Goal: Task Accomplishment & Management: Manage account settings

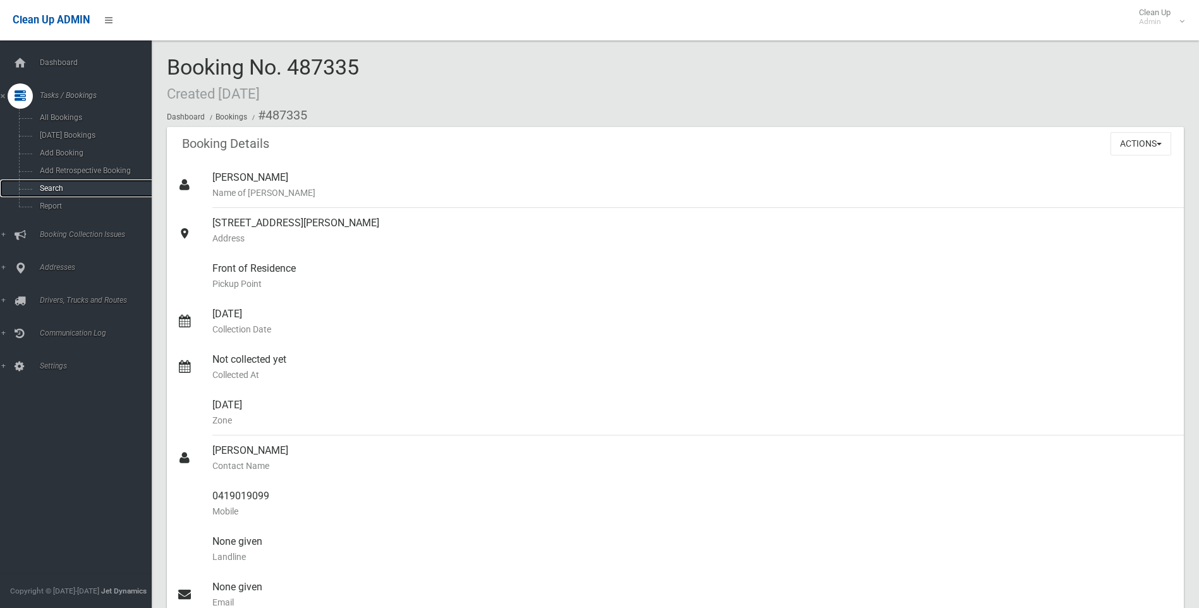
click at [60, 184] on span "Search" at bounding box center [93, 188] width 114 height 9
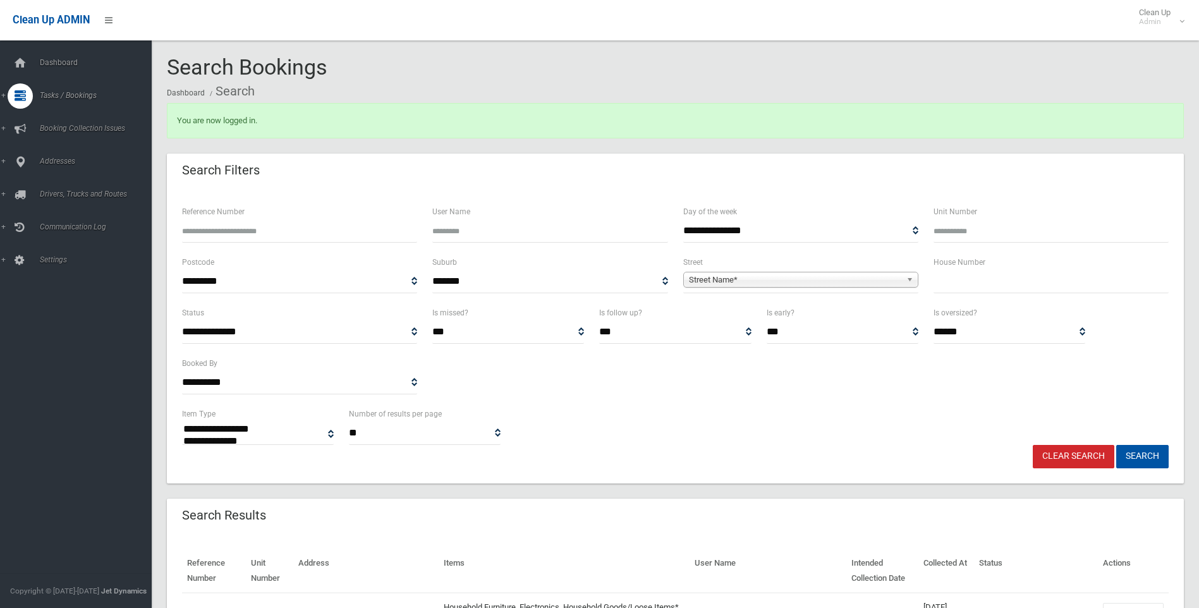
select select
click at [220, 230] on input "Reference Number" at bounding box center [299, 230] width 235 height 23
type input "******"
click at [1147, 447] on button "Search" at bounding box center [1142, 456] width 52 height 23
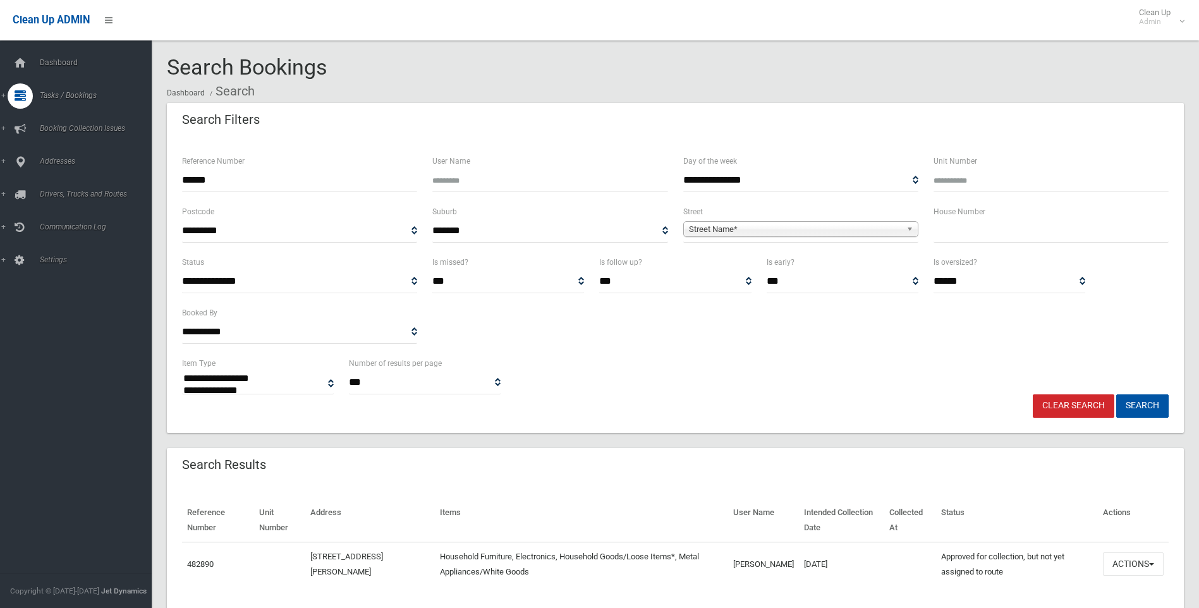
select select
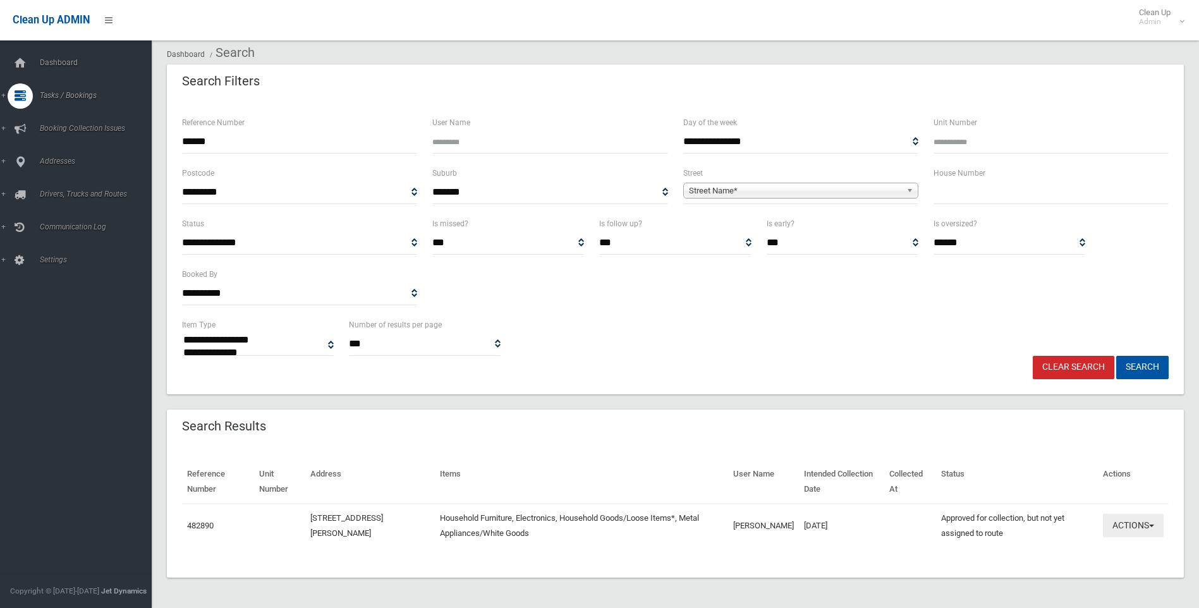
click at [1147, 527] on button "Actions" at bounding box center [1133, 525] width 61 height 23
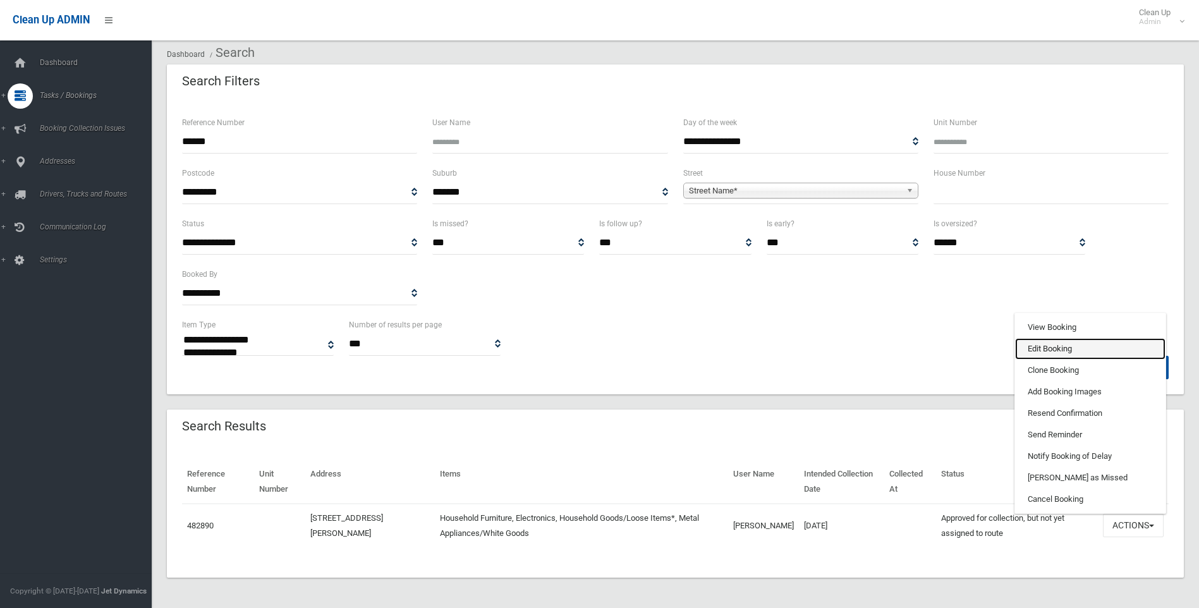
click at [1055, 346] on link "Edit Booking" at bounding box center [1090, 348] width 150 height 21
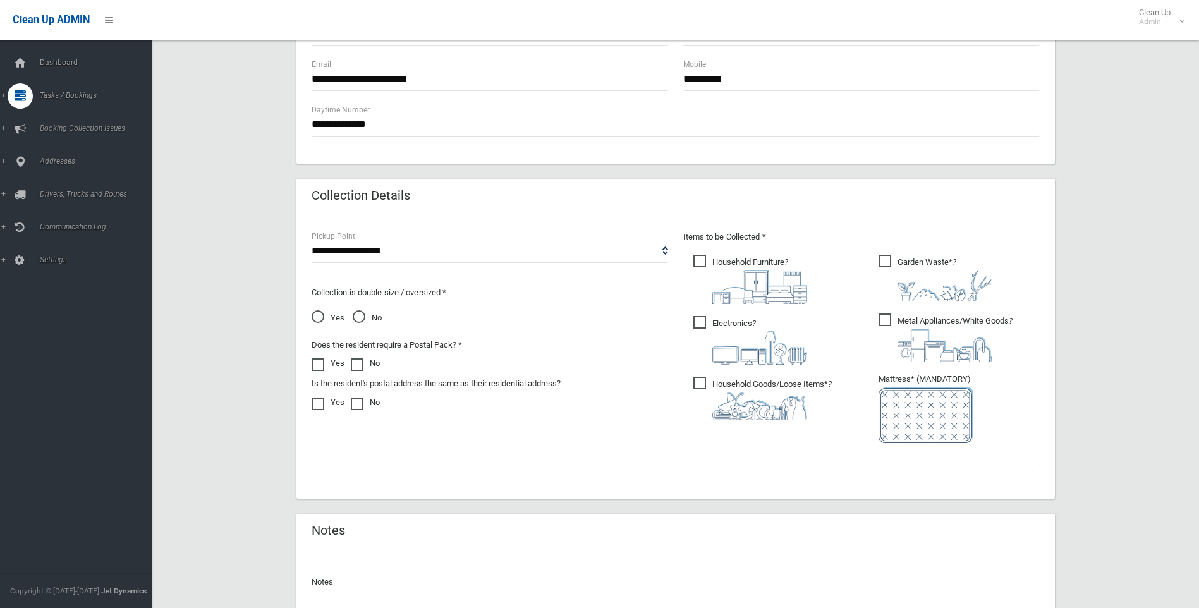
scroll to position [506, 0]
click at [889, 454] on input "text" at bounding box center [959, 452] width 161 height 23
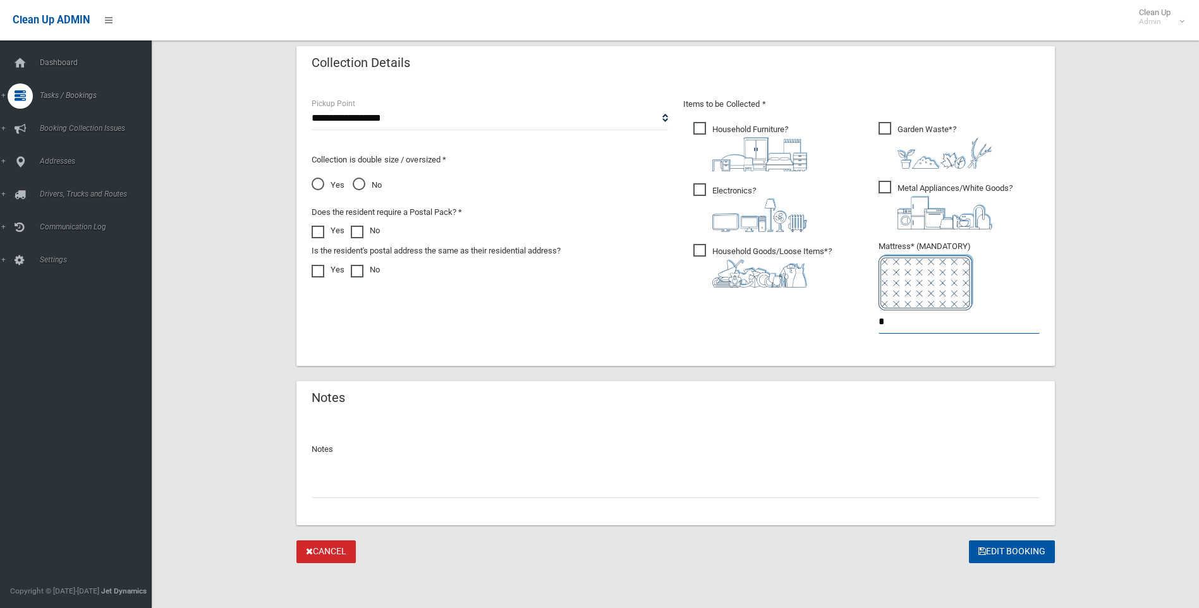
scroll to position [637, 0]
type input "*"
click at [997, 548] on button "Edit Booking" at bounding box center [1012, 551] width 86 height 23
